Goal: Communication & Community: Answer question/provide support

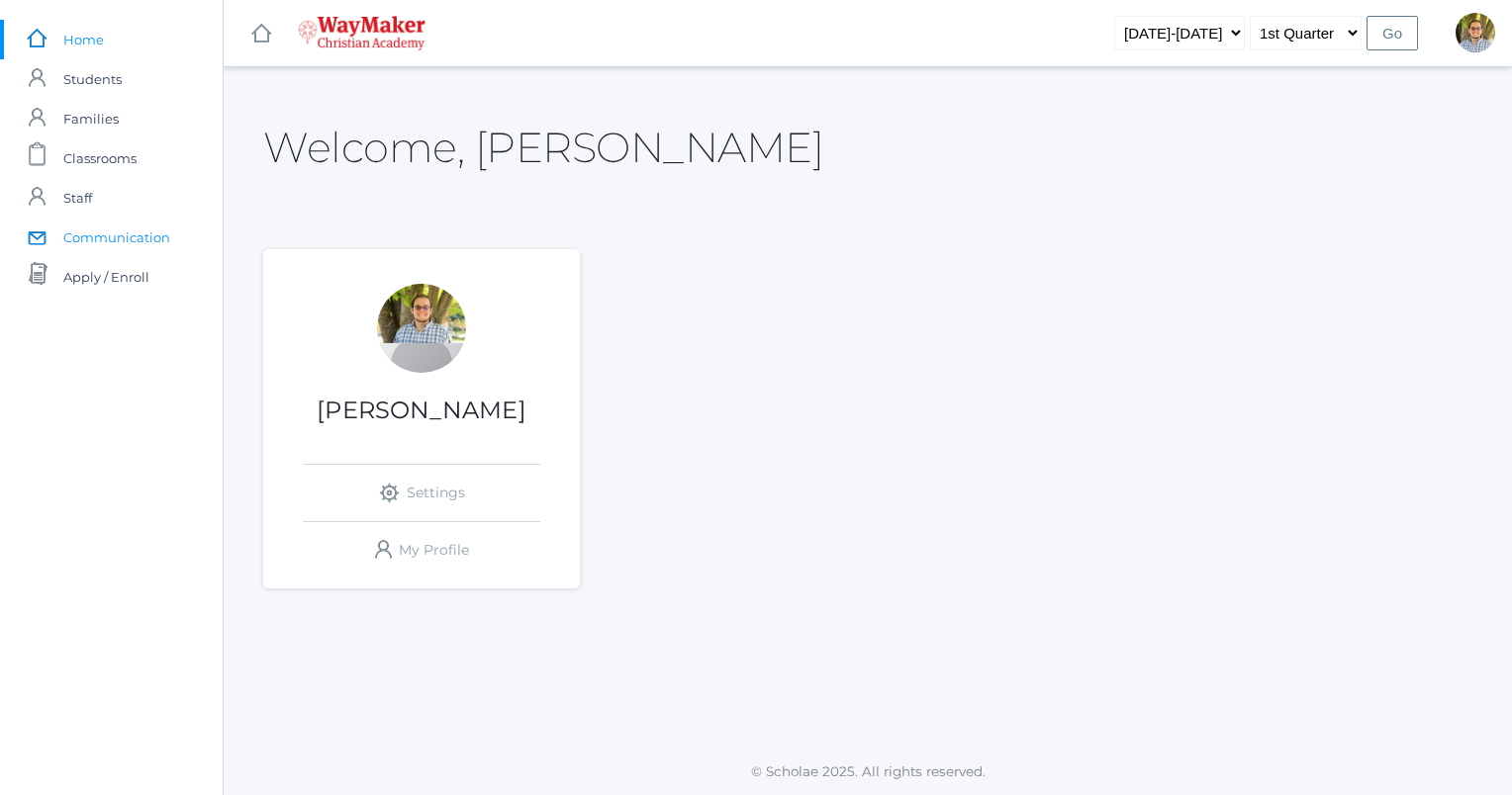
click at [137, 238] on span "Communication" at bounding box center [116, 238] width 107 height 40
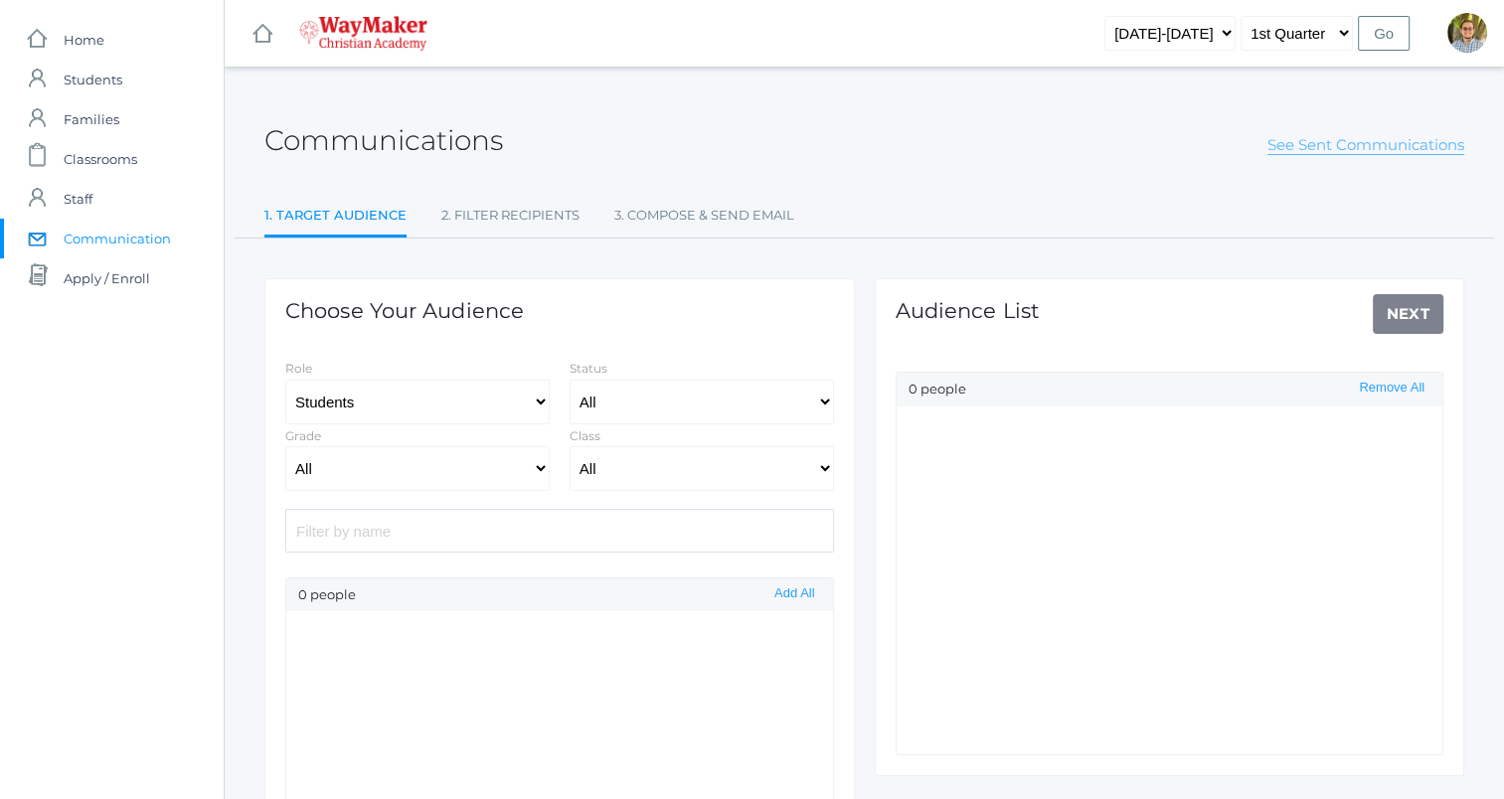
click at [1352, 144] on link "See Sent Communications" at bounding box center [1365, 145] width 197 height 20
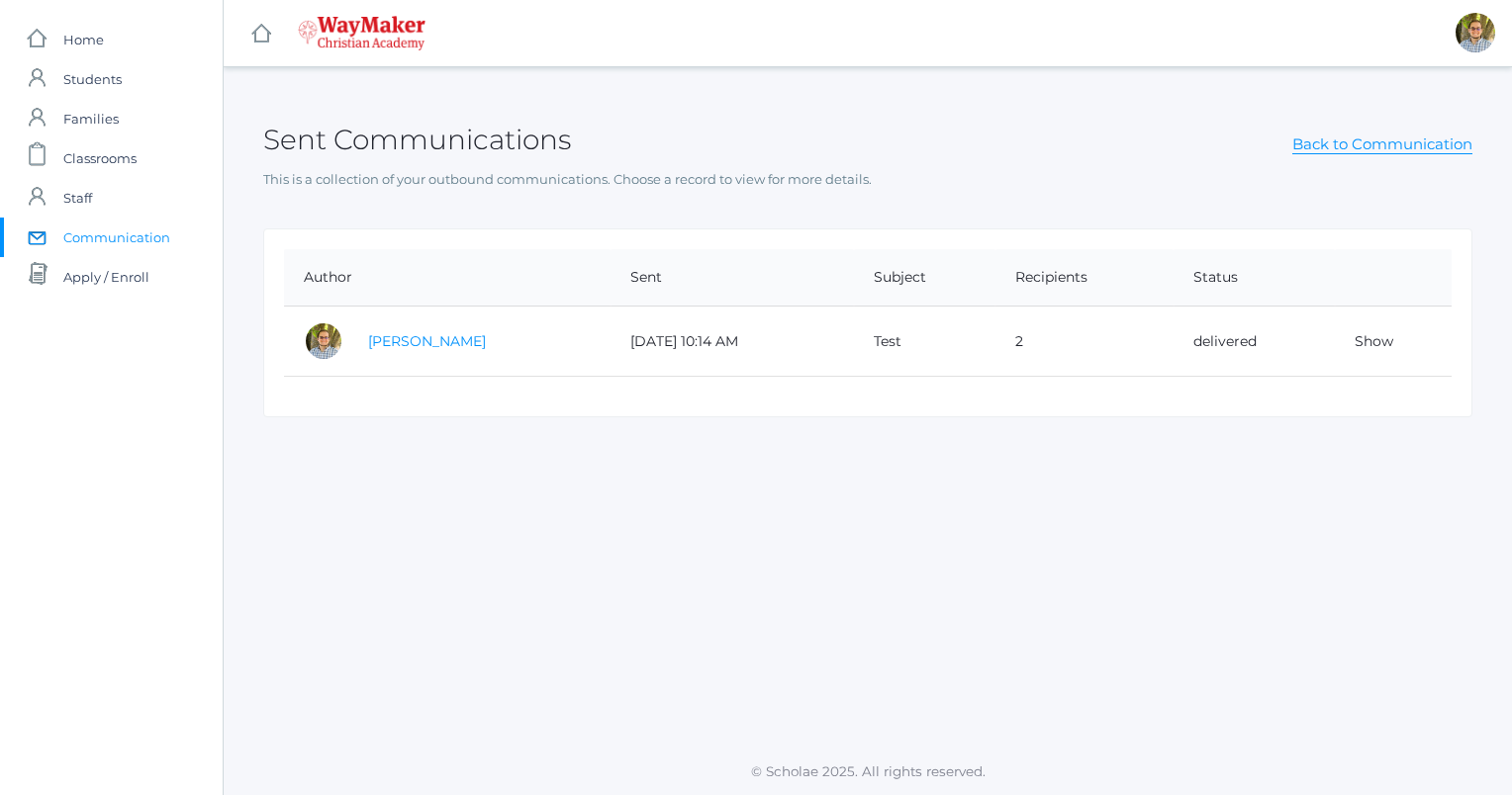
click at [408, 344] on link "[PERSON_NAME]" at bounding box center [427, 341] width 117 height 18
click at [877, 340] on td "Test" at bounding box center [925, 341] width 141 height 71
click at [701, 341] on td "[DATE] 10:14 AM" at bounding box center [732, 341] width 244 height 71
click at [887, 282] on th "Subject" at bounding box center [925, 278] width 141 height 58
click at [1380, 338] on link "Show" at bounding box center [1374, 341] width 39 height 18
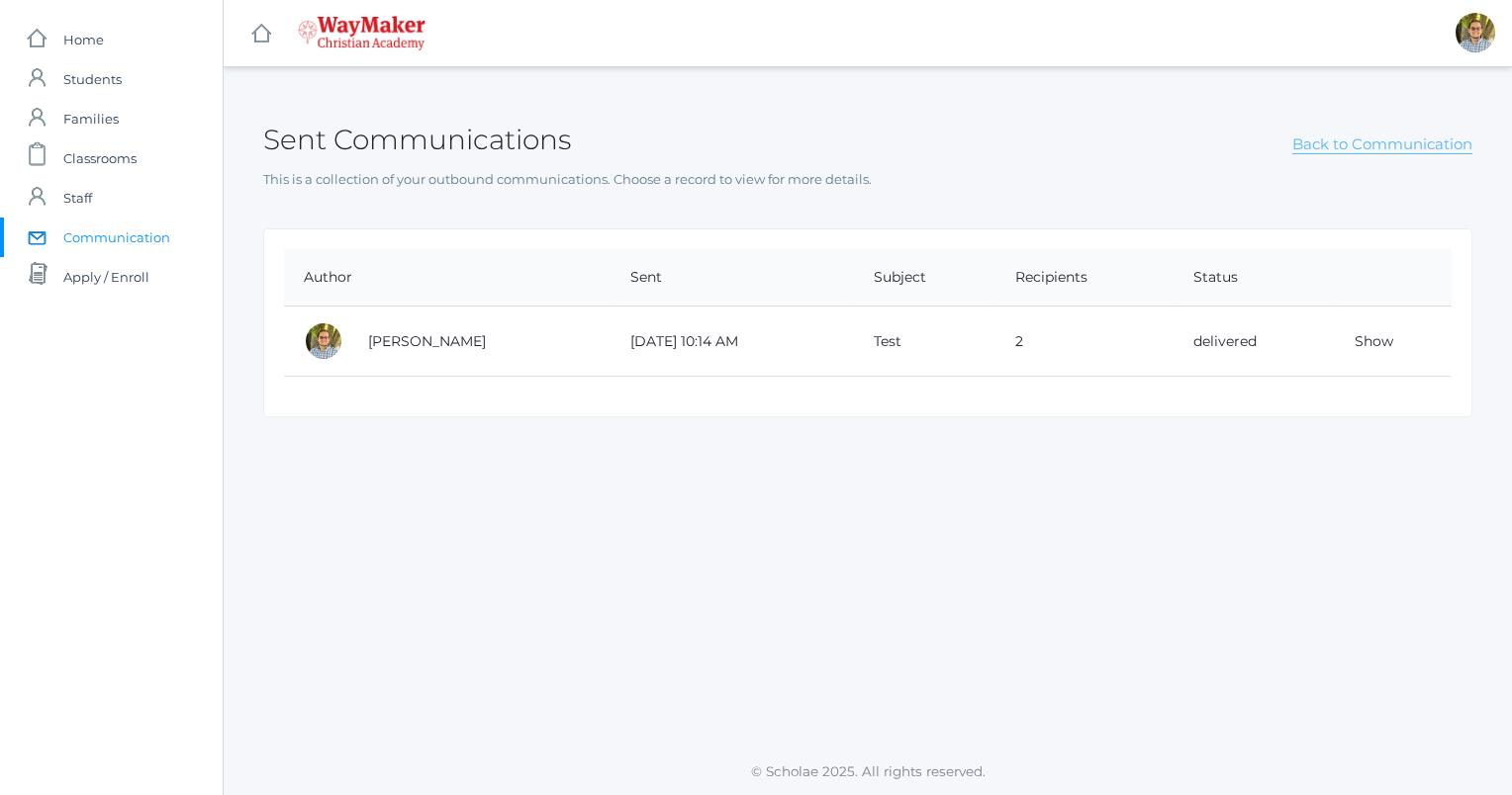
click at [1321, 142] on link "Back to Communication" at bounding box center [1382, 144] width 180 height 20
